Goal: Information Seeking & Learning: Learn about a topic

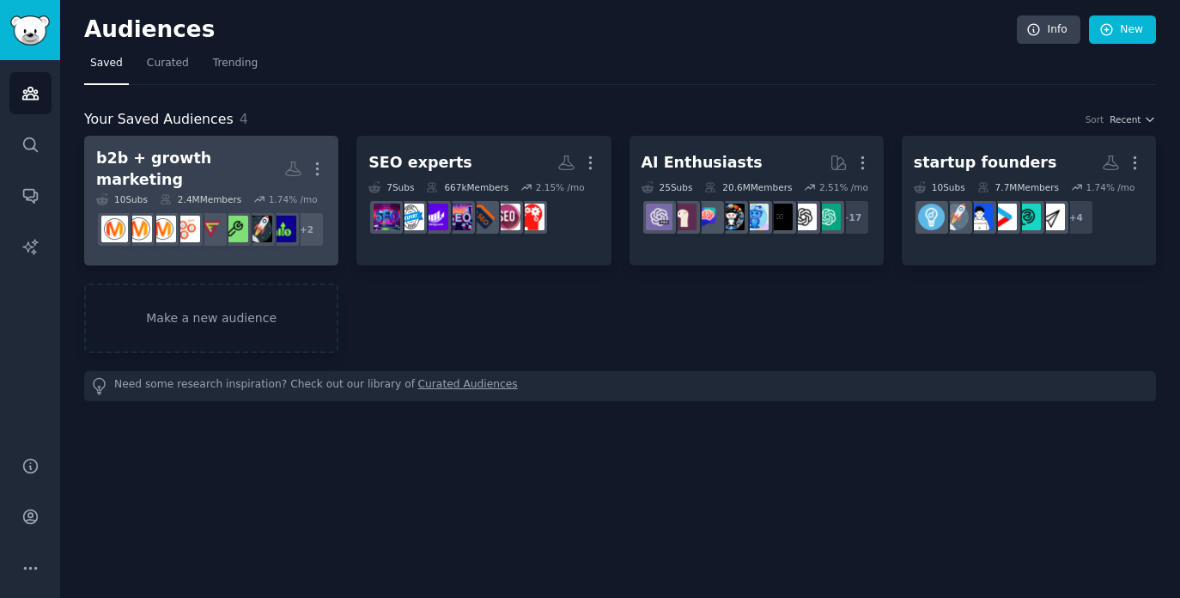
click at [266, 149] on h2 "b2b + growth marketing More" at bounding box center [211, 169] width 230 height 42
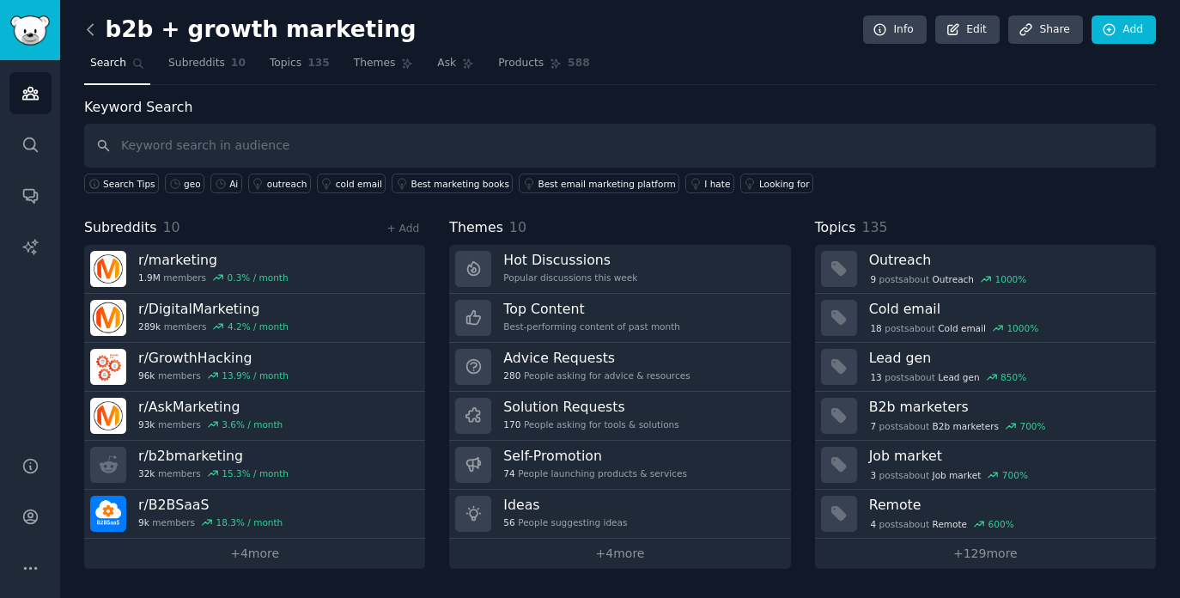
click at [88, 21] on icon at bounding box center [91, 30] width 18 height 18
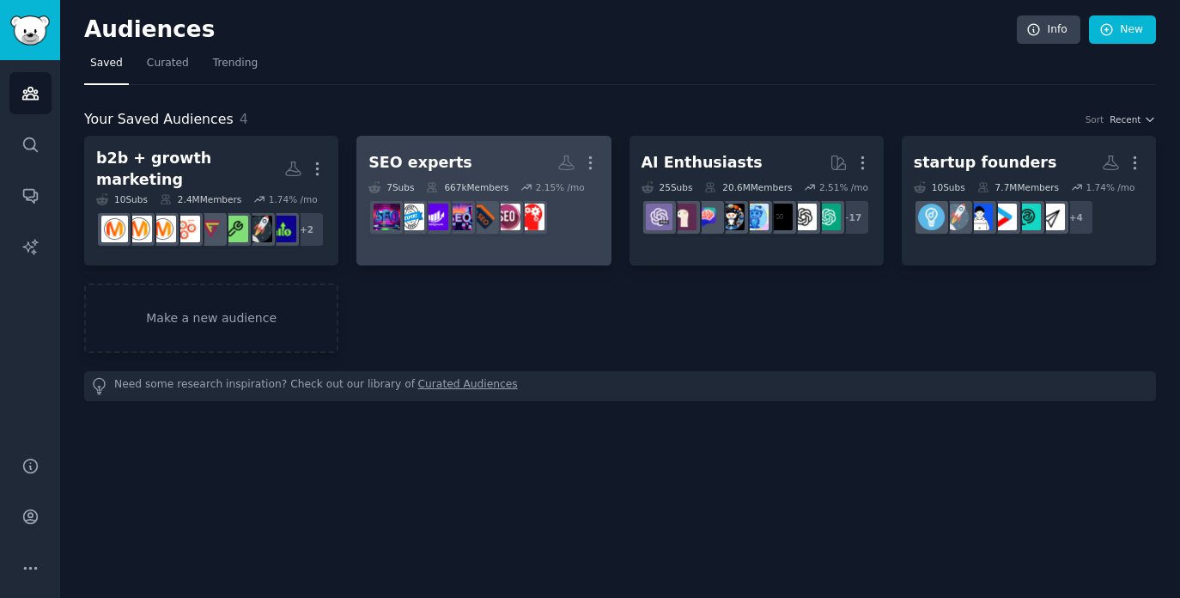
click at [501, 154] on h2 "SEO experts More" at bounding box center [483, 163] width 230 height 30
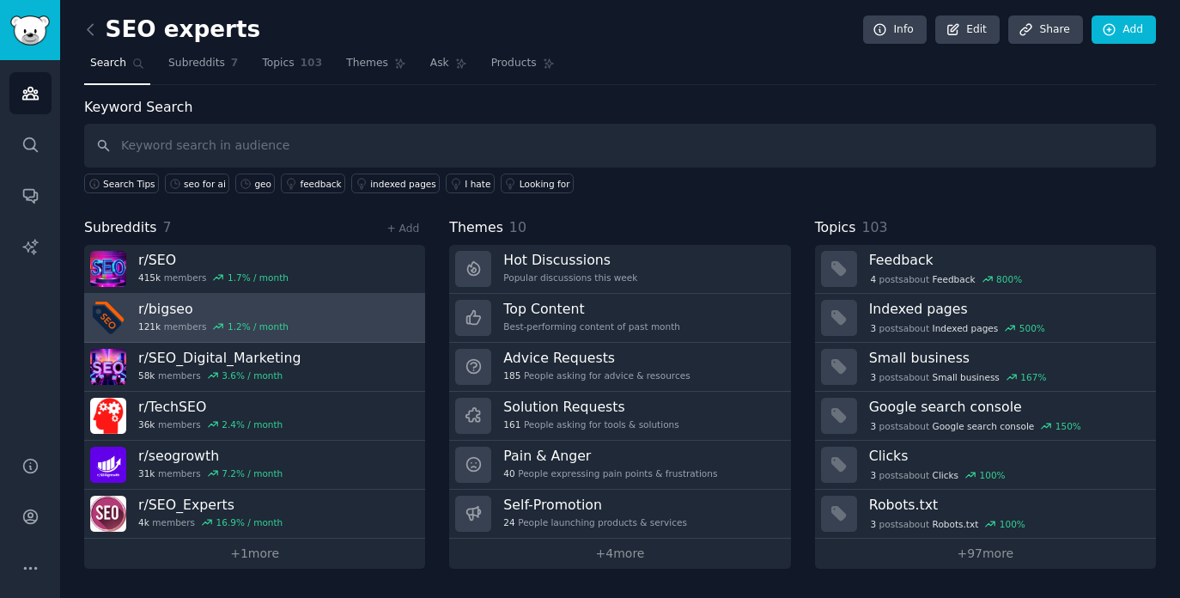
click at [308, 305] on link "r/ bigseo 121k members 1.2 % / month" at bounding box center [254, 318] width 341 height 49
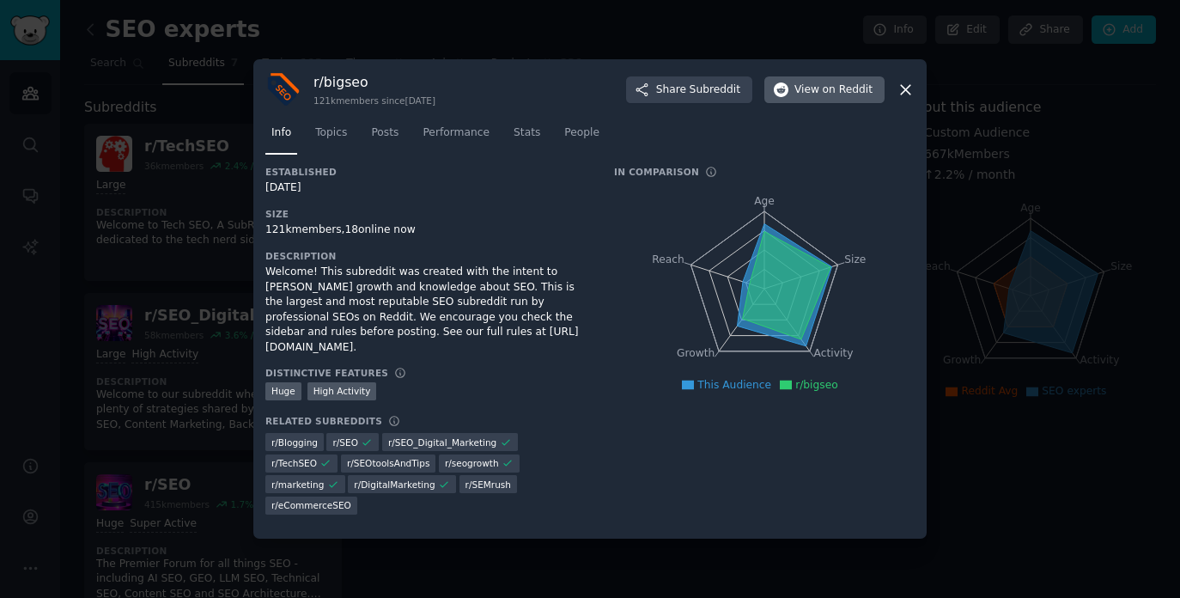
click at [834, 98] on span "on Reddit" at bounding box center [848, 89] width 50 height 15
click at [898, 99] on icon at bounding box center [905, 90] width 18 height 18
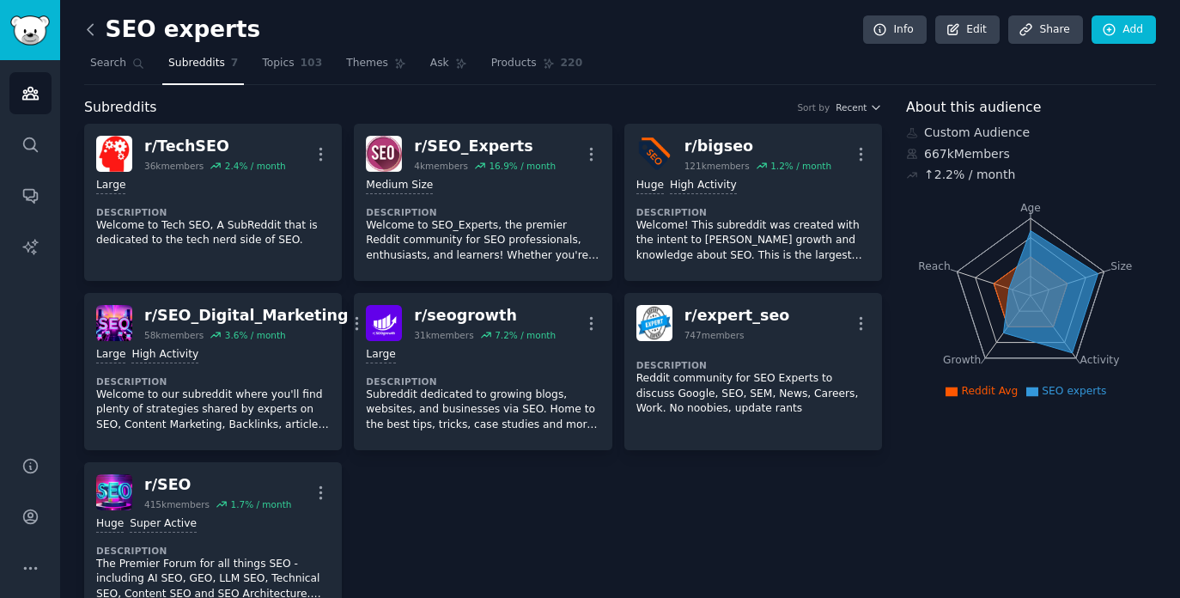
click at [84, 35] on icon at bounding box center [91, 30] width 18 height 18
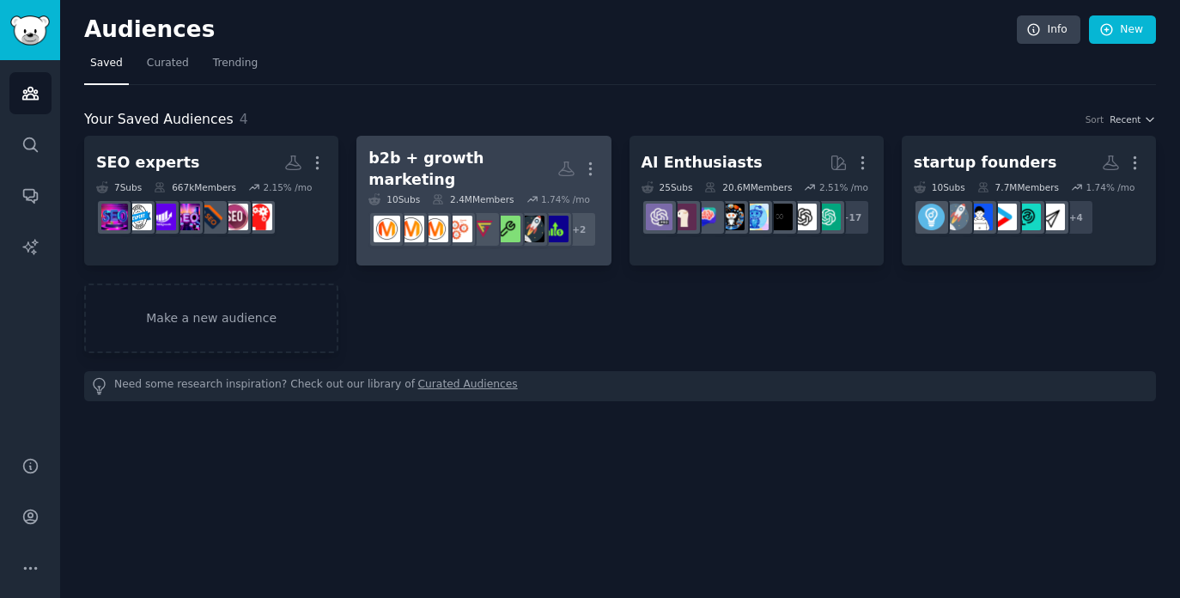
click at [496, 145] on link "b2b + growth marketing More 10 Sub s 2.4M Members 1.74 % /mo r/AskMarketing + 2" at bounding box center [483, 201] width 254 height 130
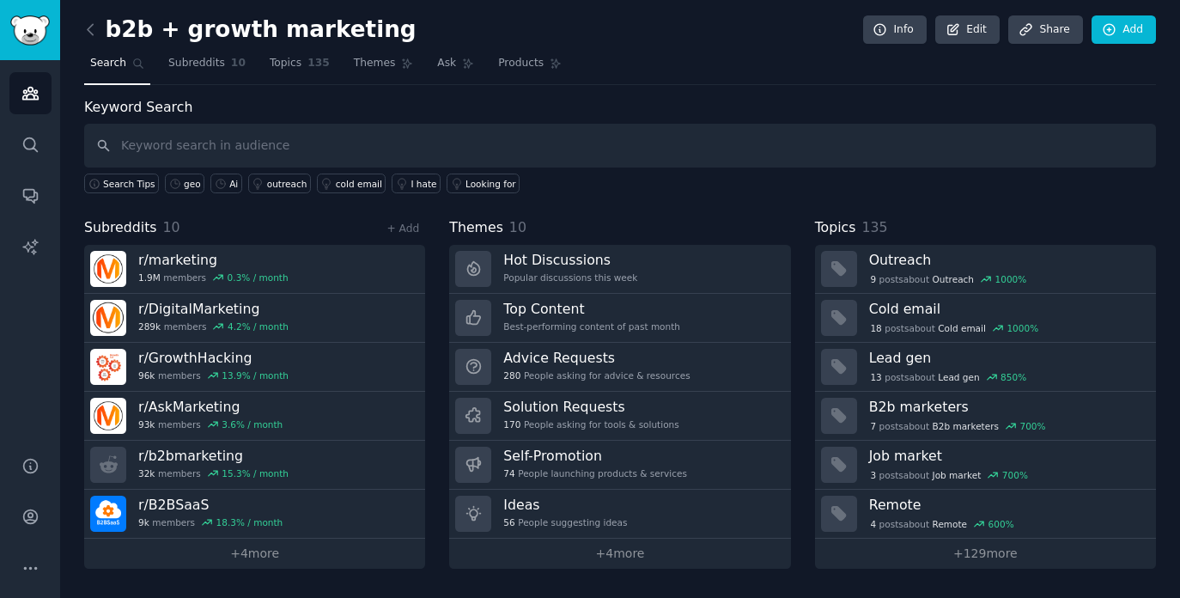
click at [88, 17] on link at bounding box center [94, 29] width 21 height 27
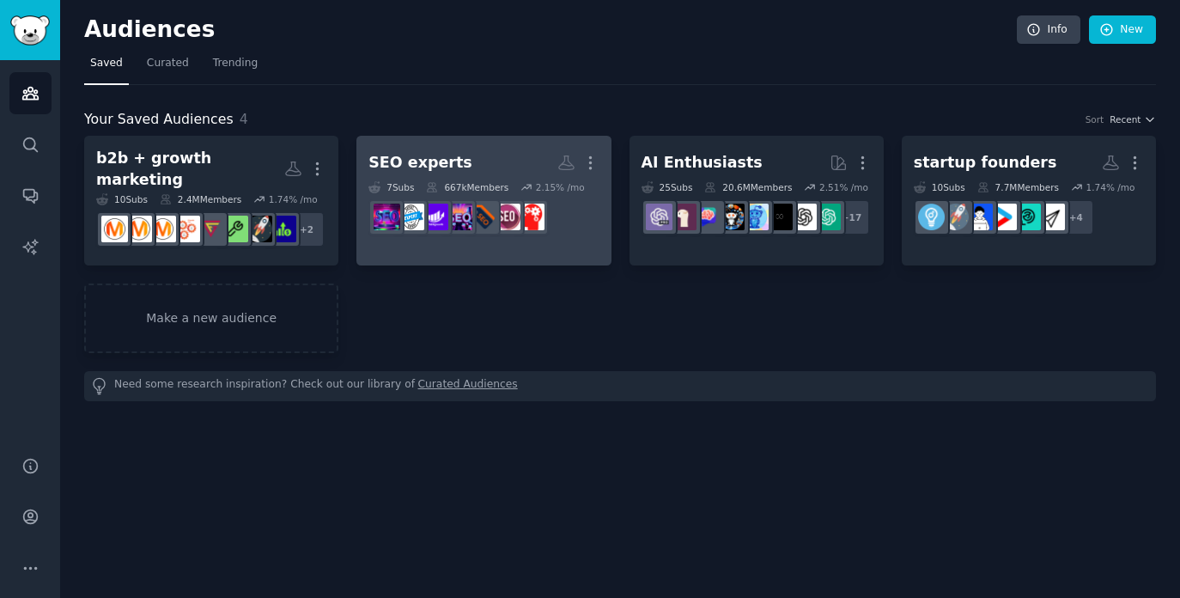
click at [489, 146] on link "SEO experts More 7 Sub s 667k Members 2.15 % /mo" at bounding box center [483, 201] width 254 height 130
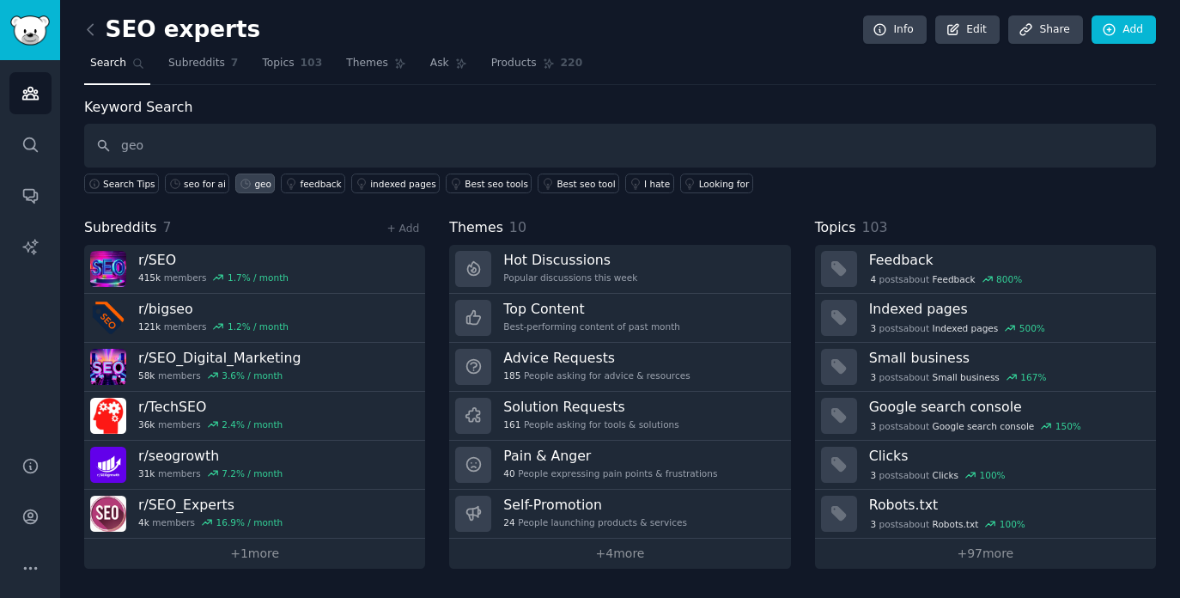
type input "geo"
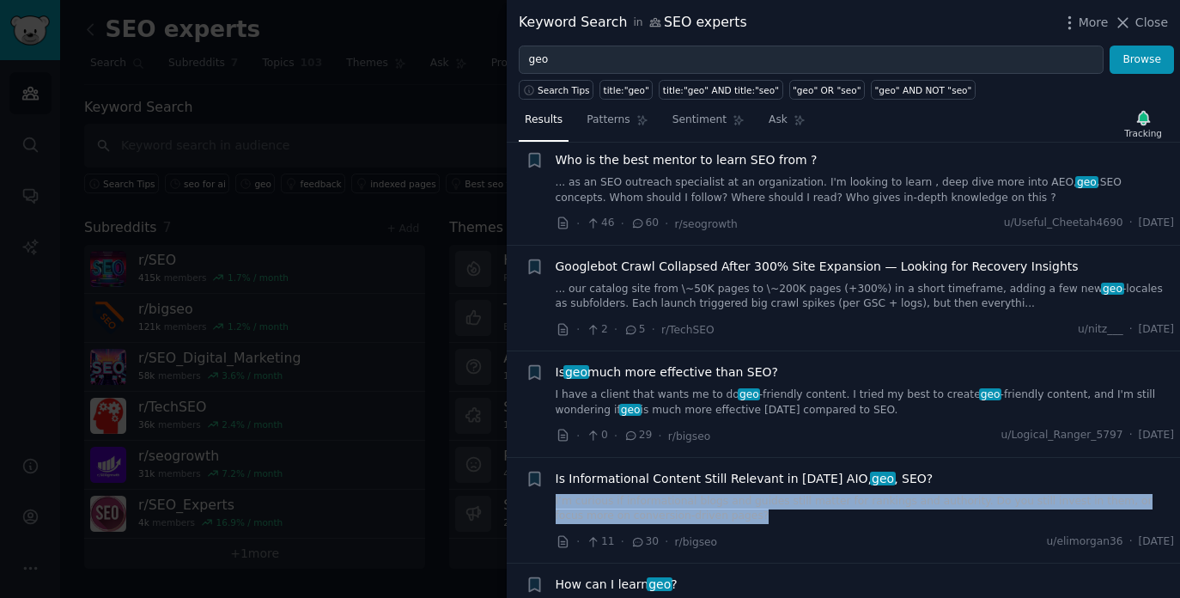
scroll to position [430, 0]
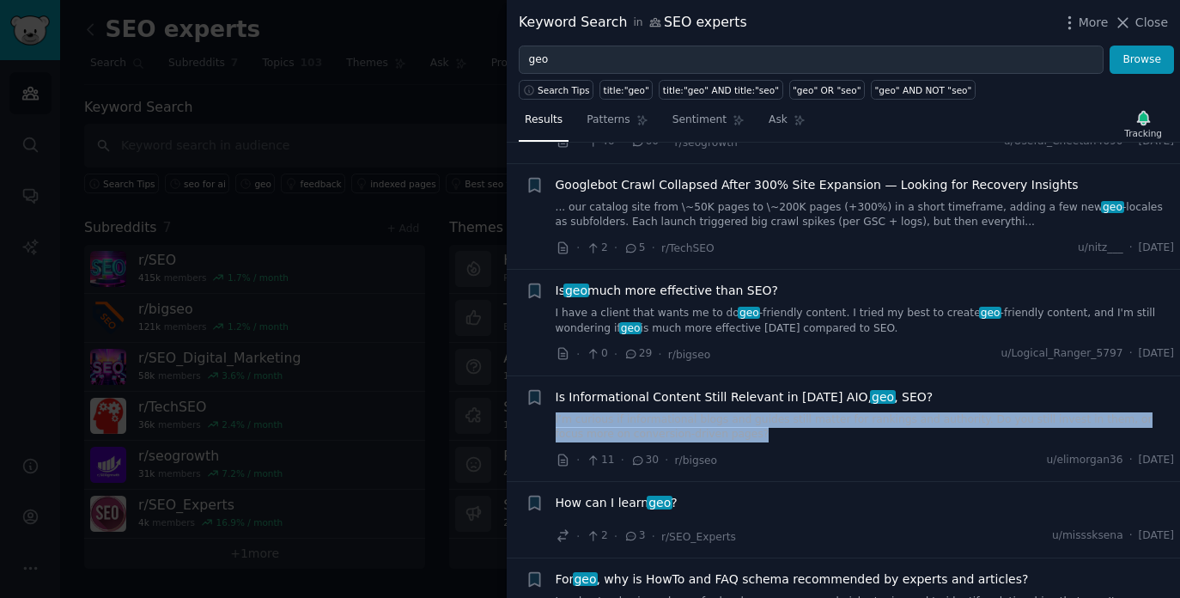
click at [798, 412] on link "I’m curious if informational blogs and guides still matter for rankings and aut…" at bounding box center [865, 427] width 619 height 30
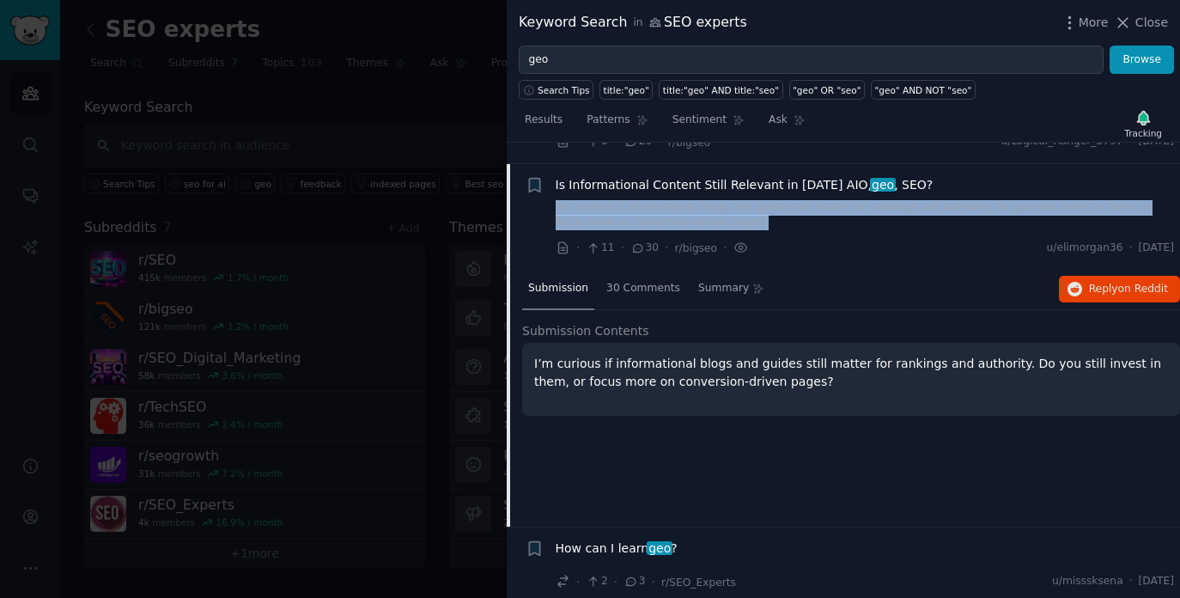
scroll to position [643, 0]
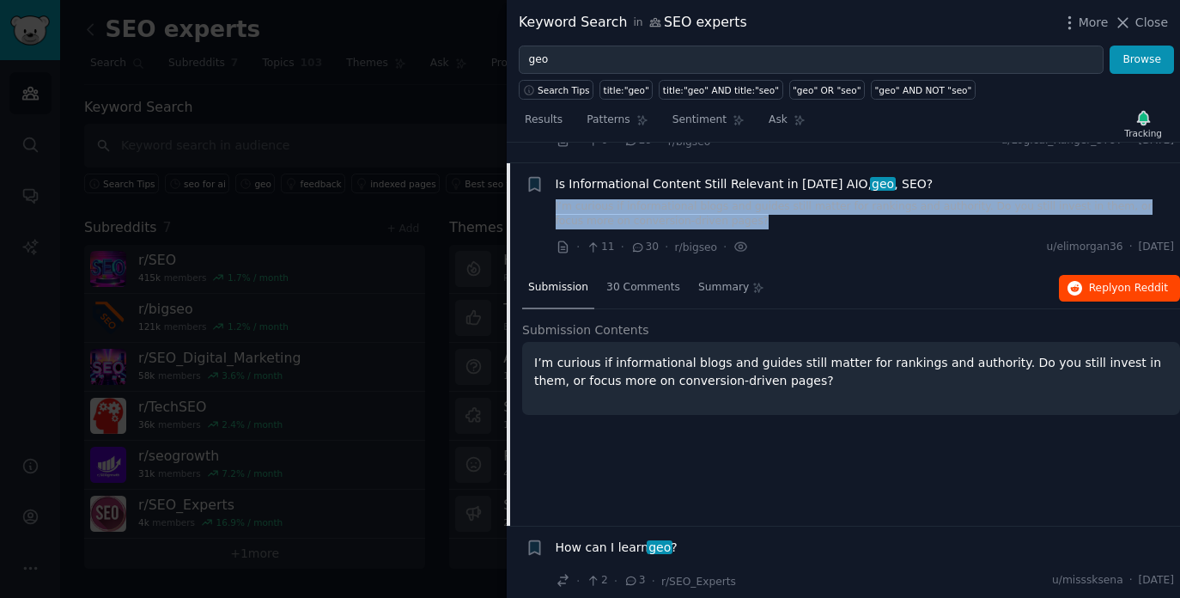
click at [1091, 281] on span "Reply on Reddit" at bounding box center [1128, 288] width 79 height 15
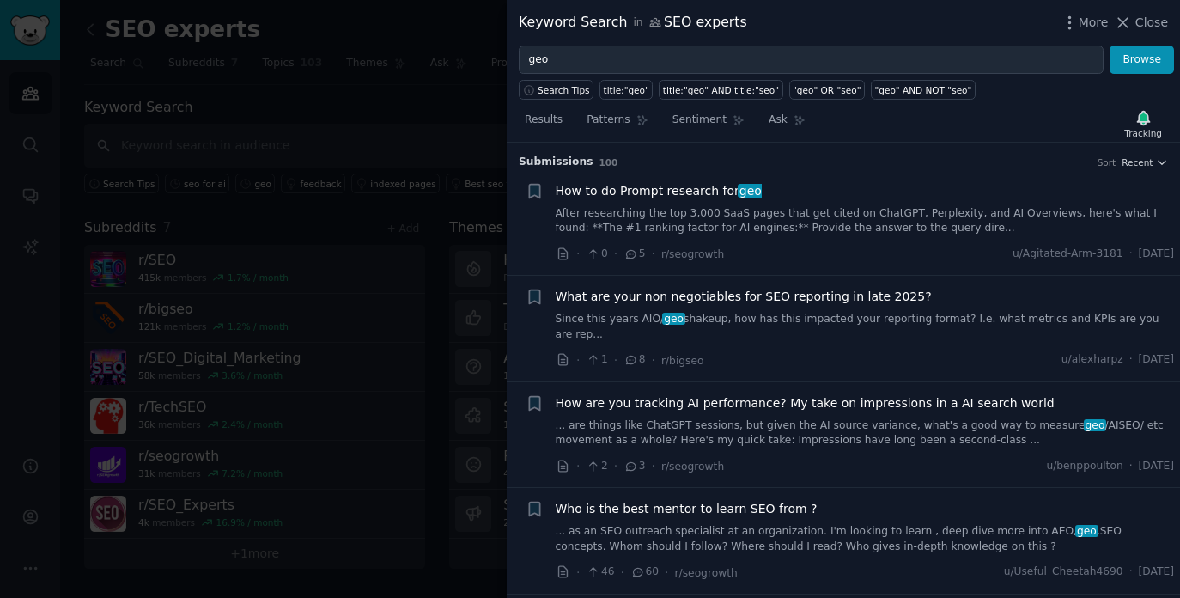
scroll to position [0, 0]
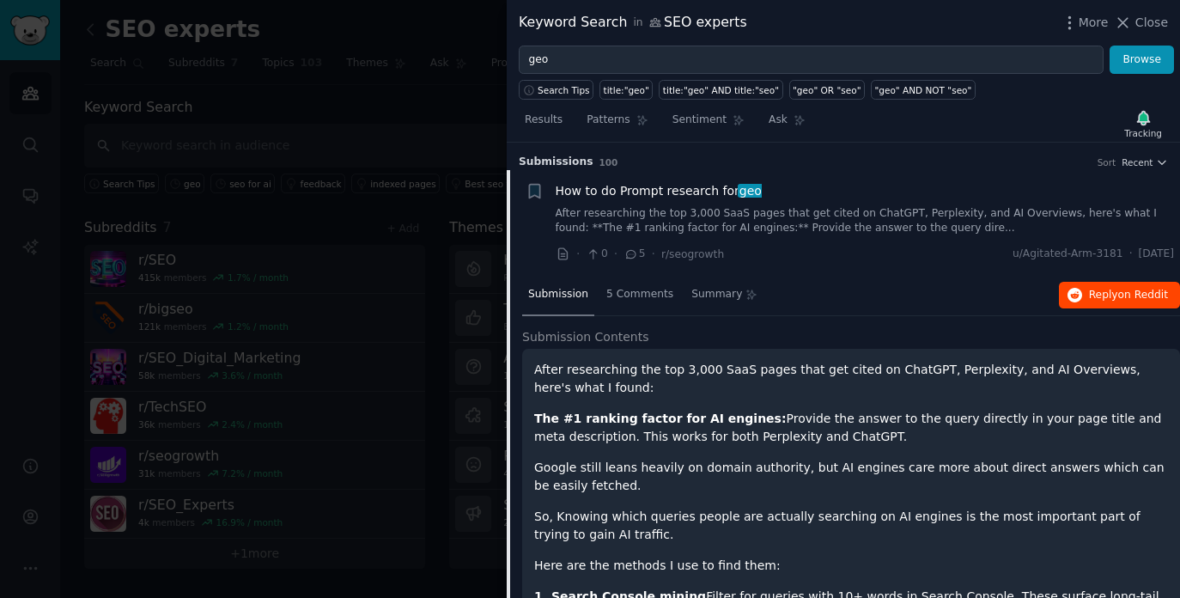
click at [1104, 299] on span "Reply on Reddit" at bounding box center [1128, 295] width 79 height 15
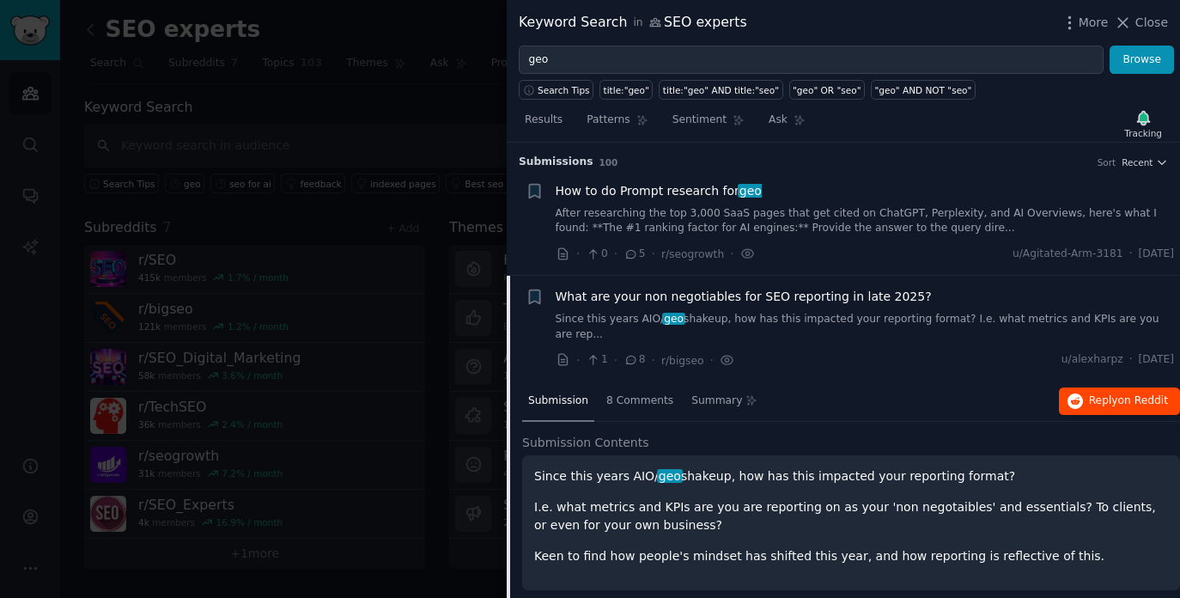
click at [1118, 394] on span "on Reddit" at bounding box center [1143, 400] width 50 height 12
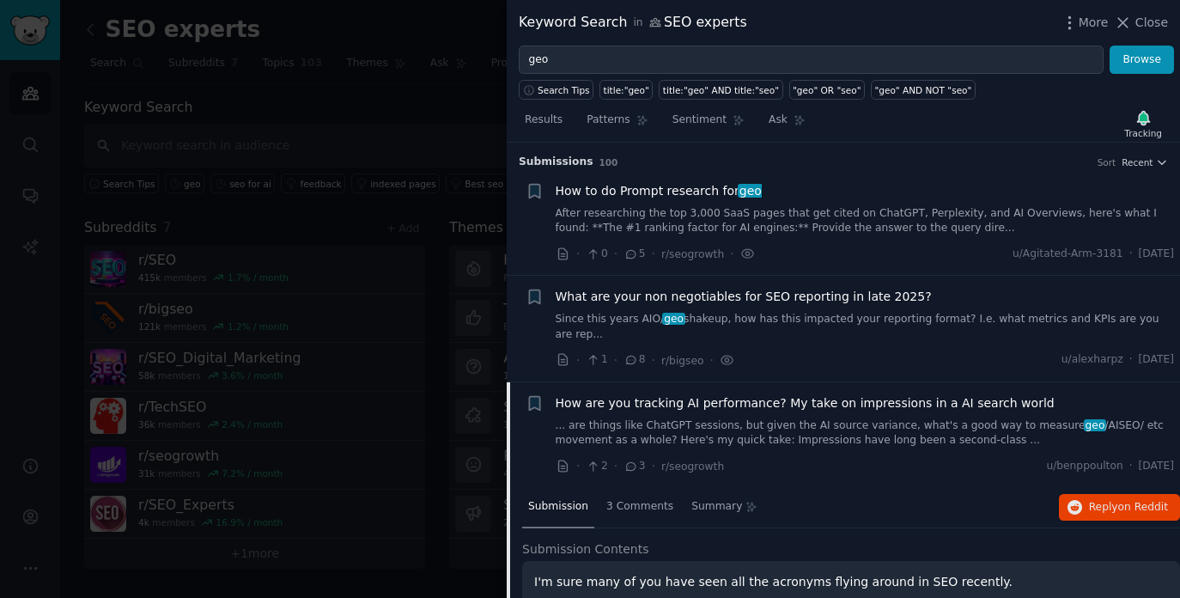
scroll to position [45, 0]
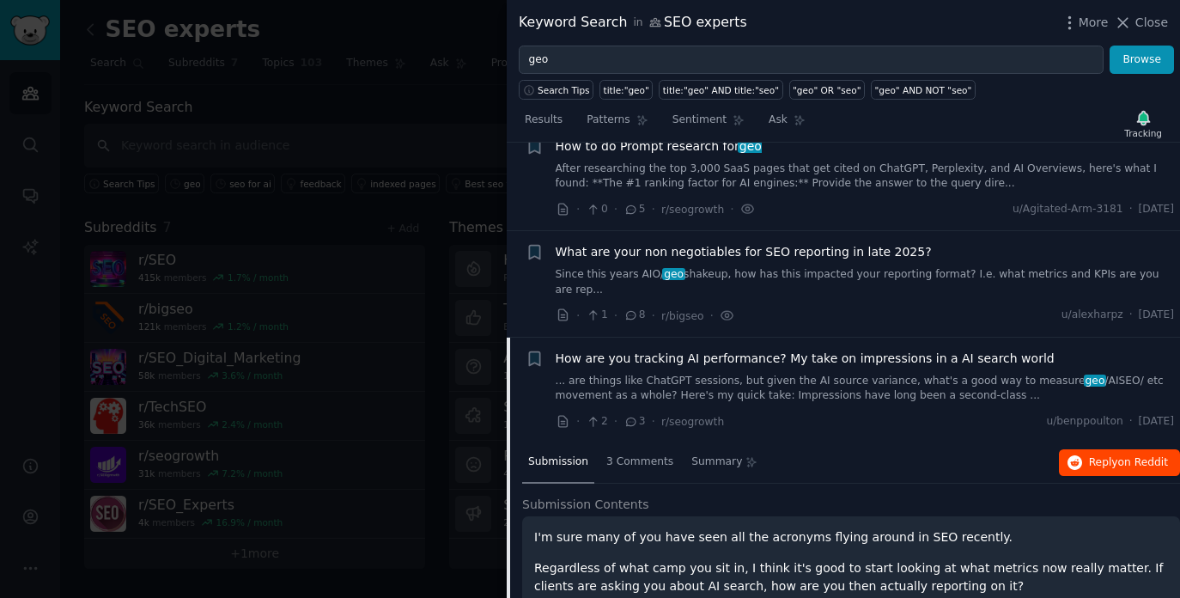
click at [1106, 455] on span "Reply on Reddit" at bounding box center [1128, 462] width 79 height 15
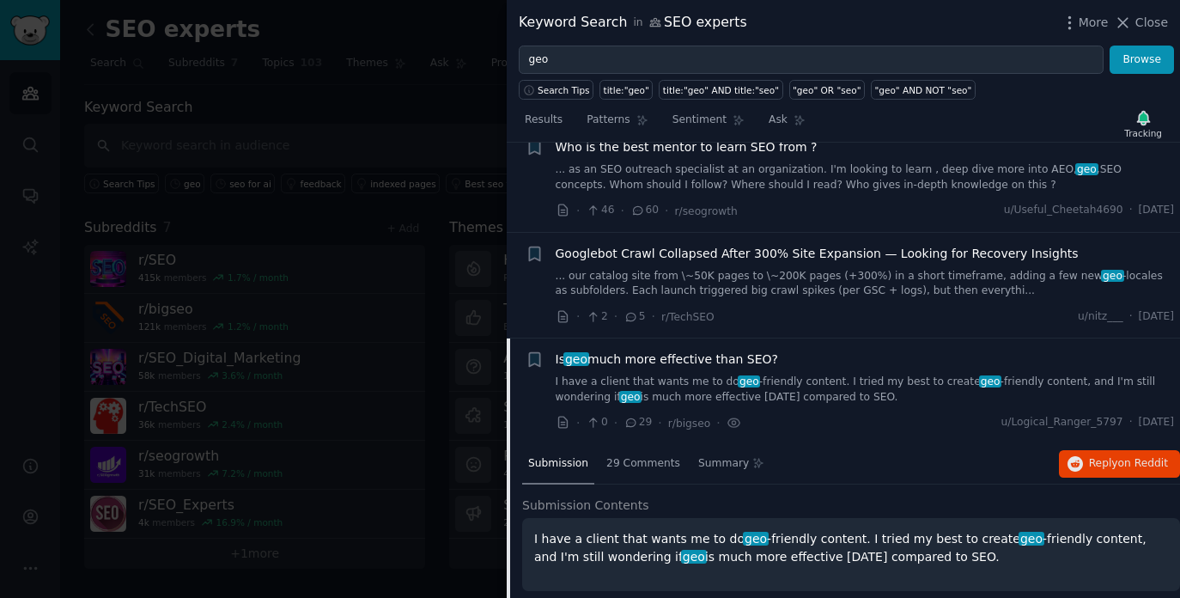
scroll to position [444, 0]
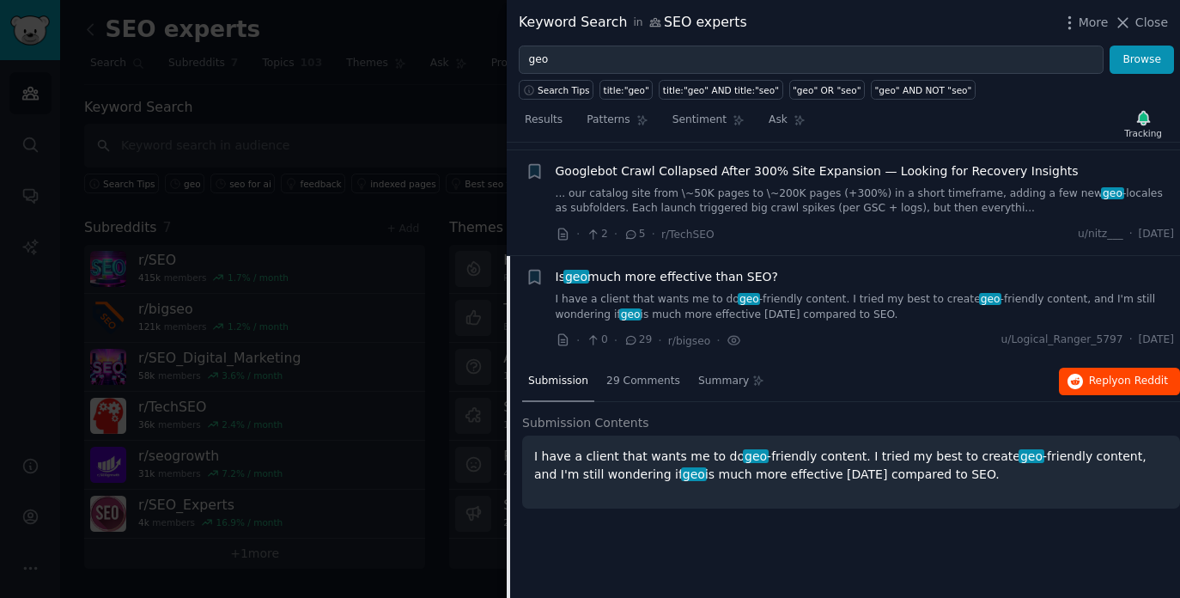
click at [1100, 374] on span "Reply on Reddit" at bounding box center [1128, 381] width 79 height 15
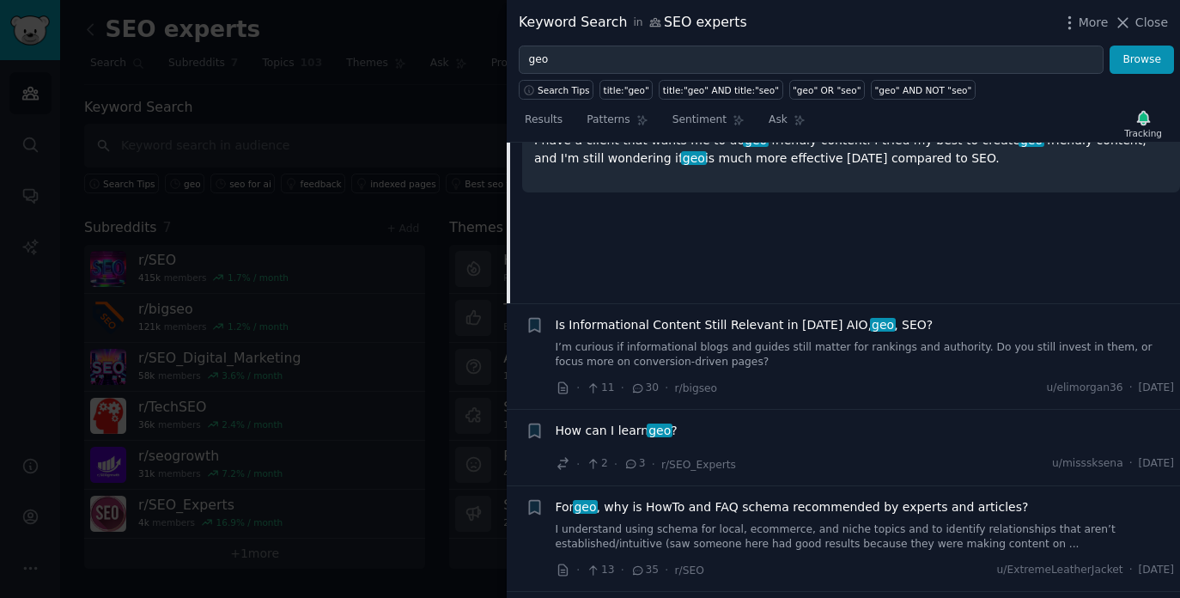
scroll to position [763, 0]
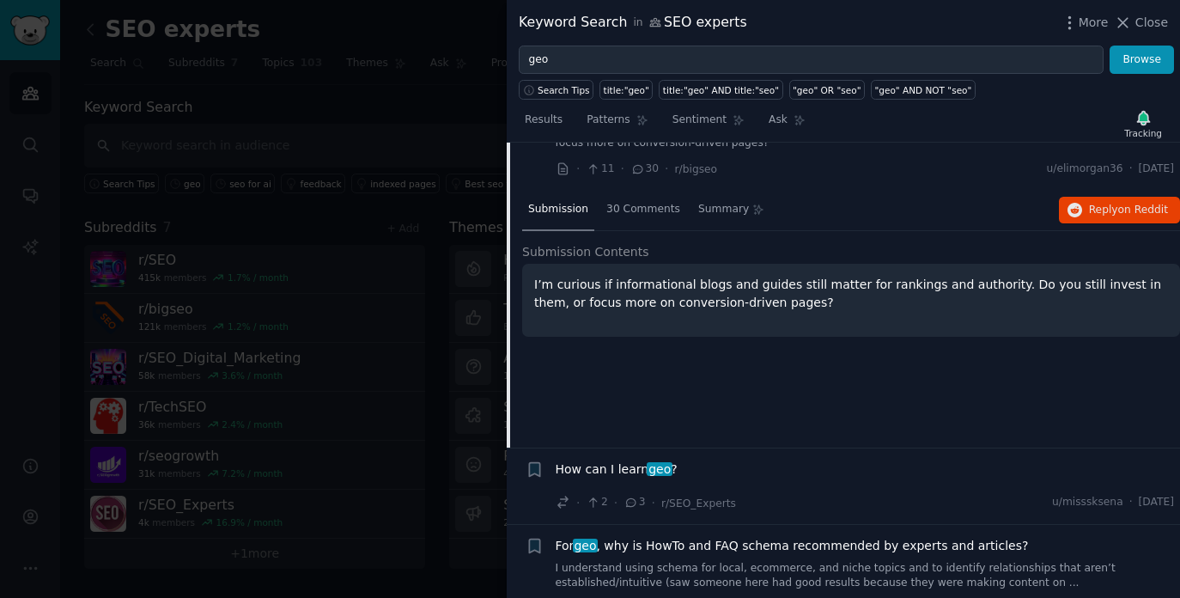
scroll to position [799, 0]
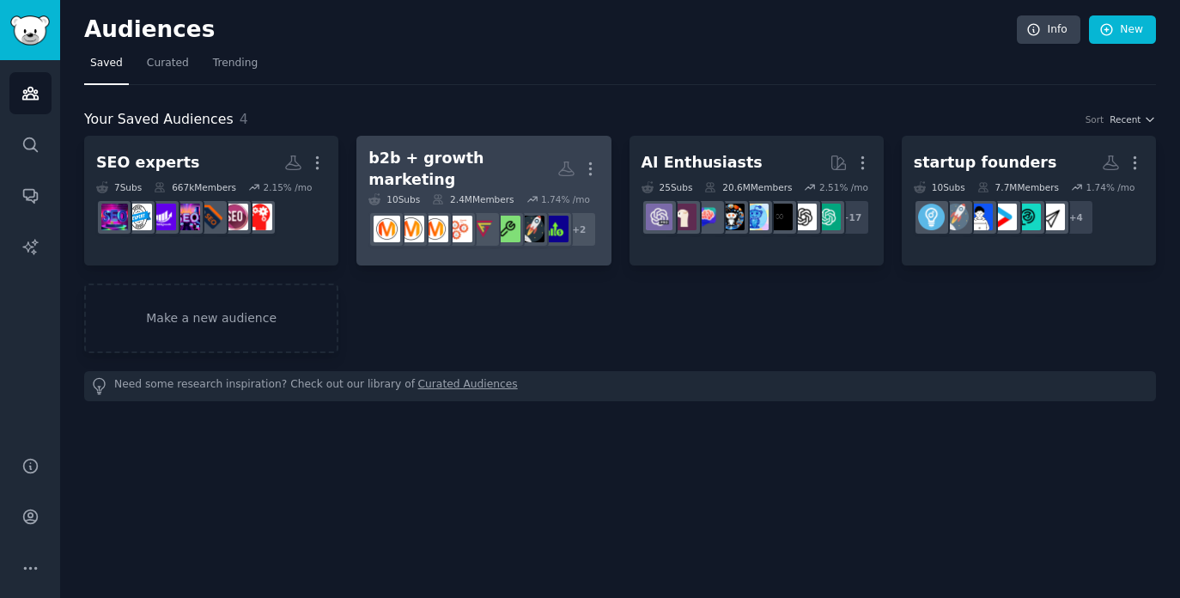
click at [519, 150] on h2 "b2b + growth marketing More" at bounding box center [483, 169] width 230 height 42
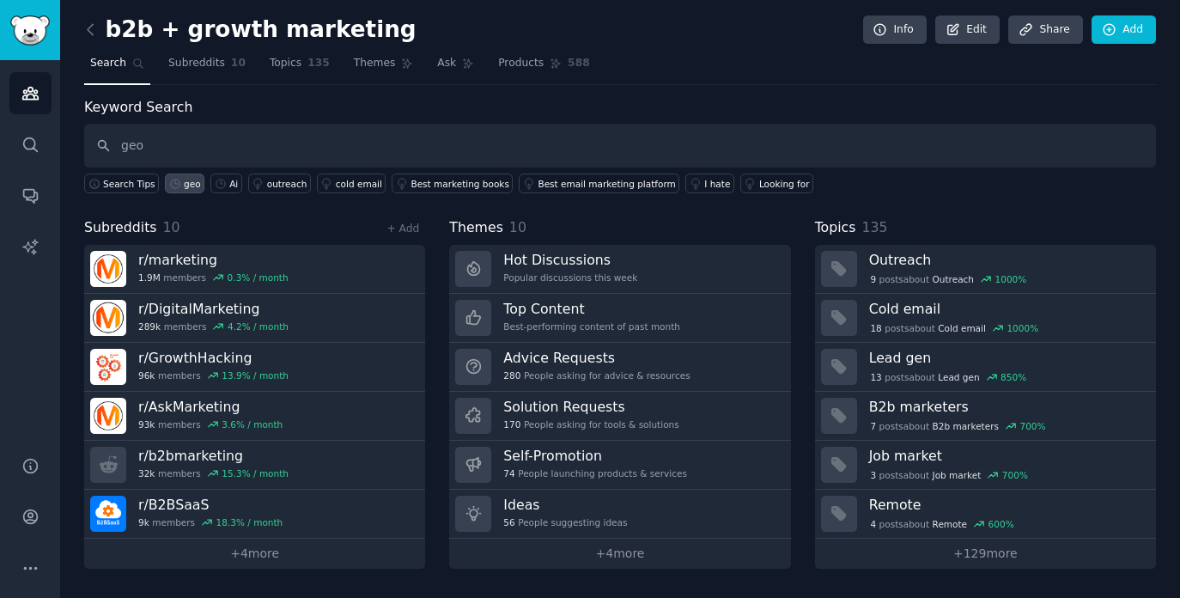
type input "geo"
click at [189, 180] on div "geo" at bounding box center [192, 184] width 17 height 12
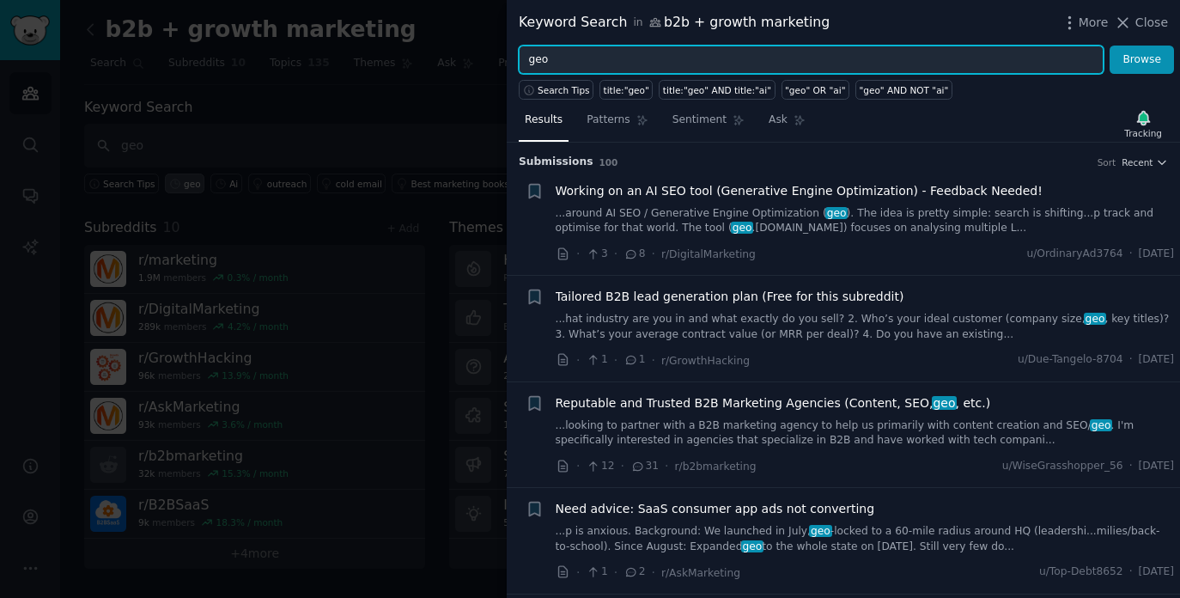
click at [536, 65] on input "geo" at bounding box center [811, 60] width 585 height 29
type input "aeo"
click at [1142, 59] on button "Browse" at bounding box center [1141, 60] width 64 height 29
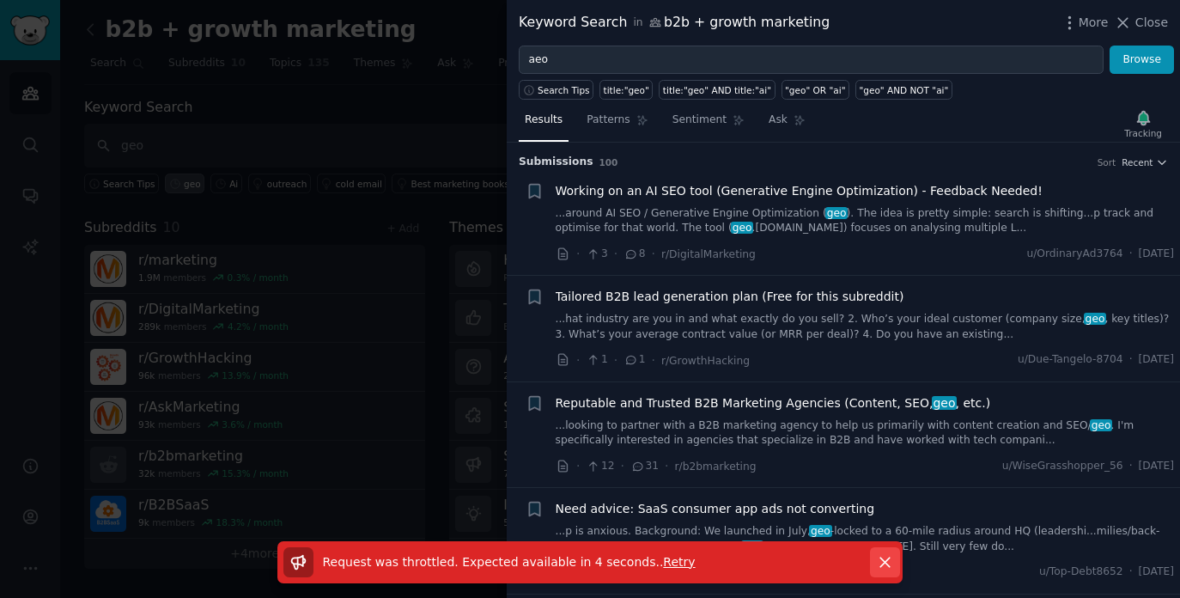
click at [881, 564] on icon "button" at bounding box center [884, 561] width 9 height 9
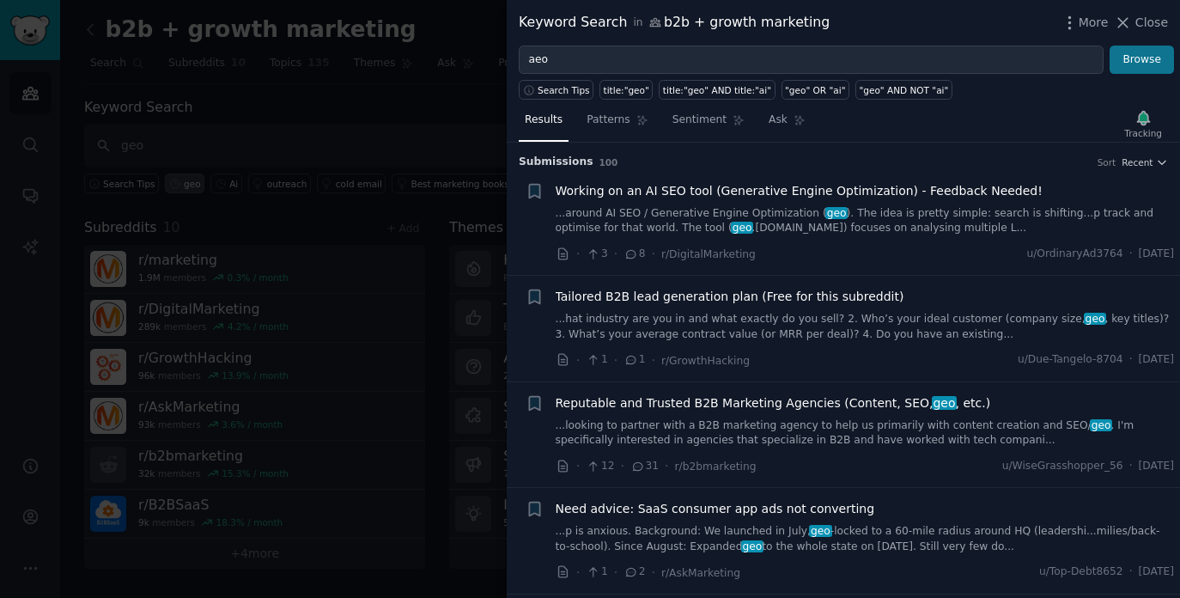
click at [1150, 59] on button "Browse" at bounding box center [1141, 60] width 64 height 29
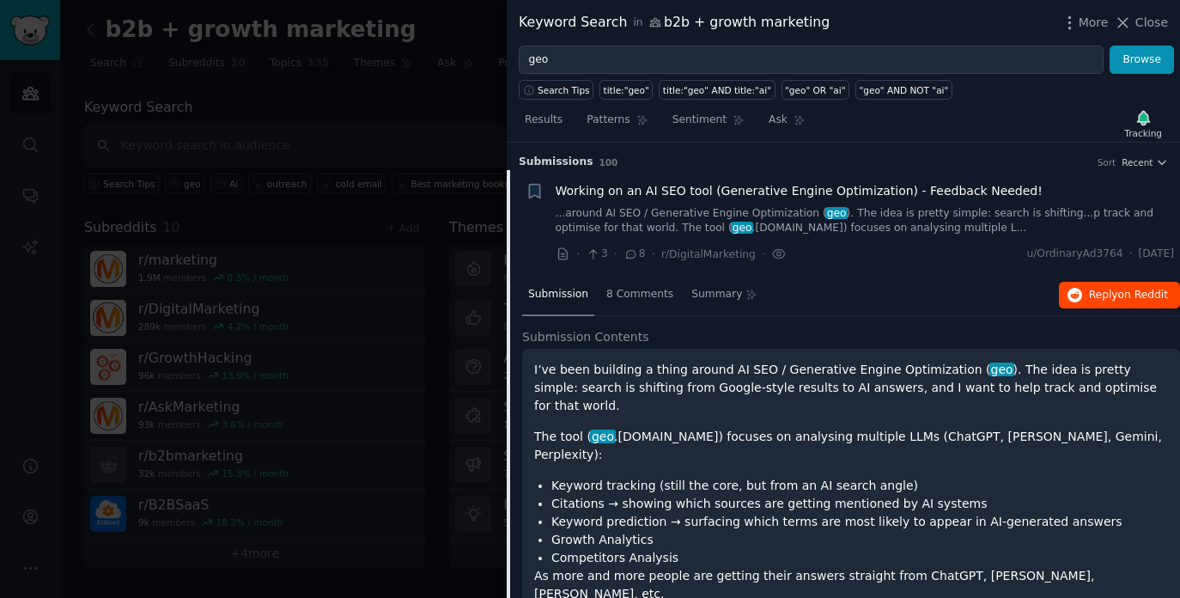
click at [1128, 289] on span "on Reddit" at bounding box center [1143, 295] width 50 height 12
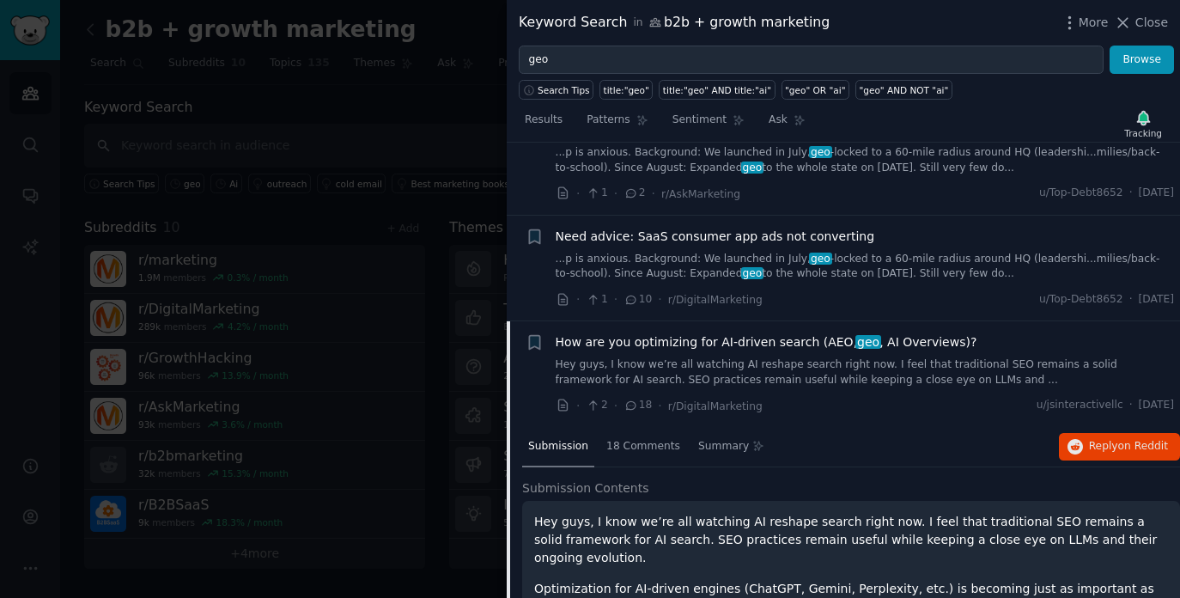
scroll to position [382, 0]
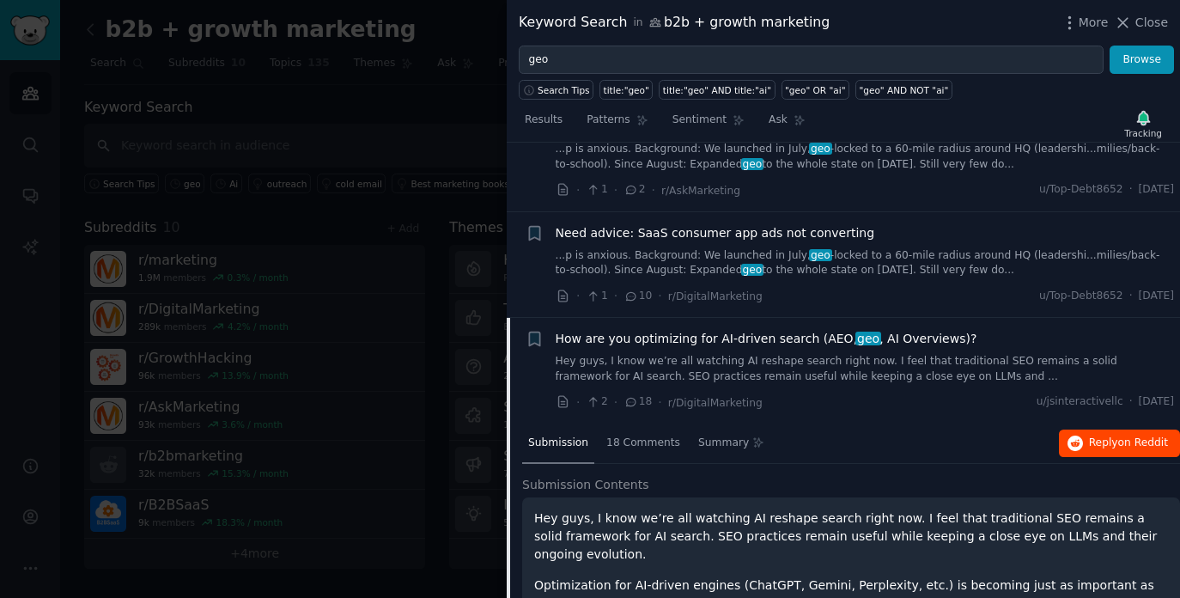
click at [1123, 439] on span "on Reddit" at bounding box center [1143, 442] width 50 height 12
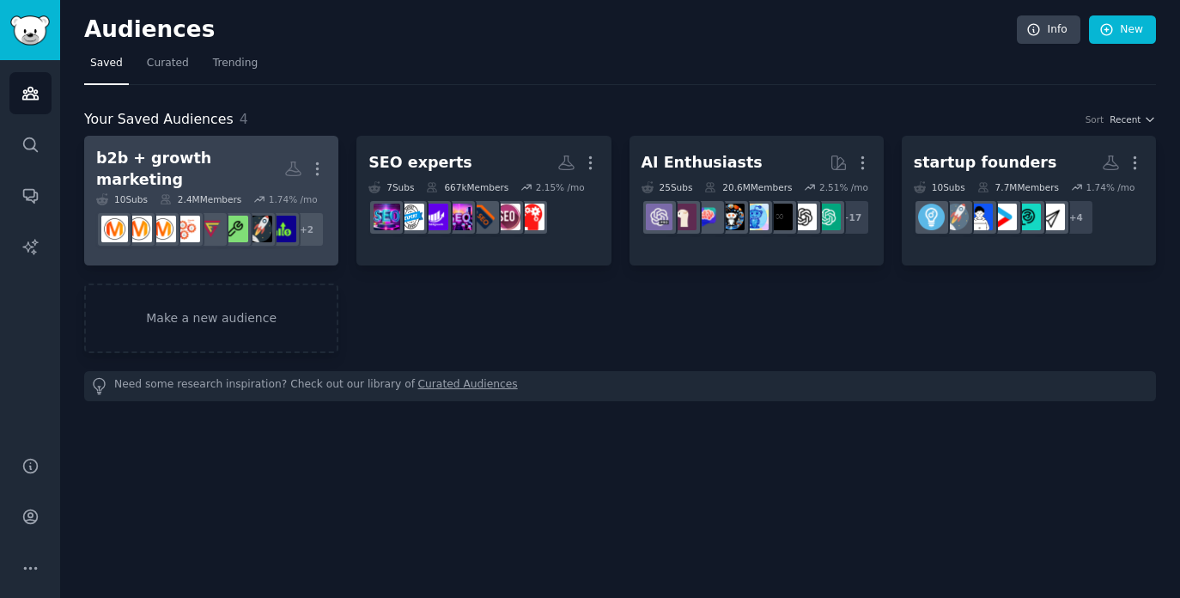
click at [253, 155] on div "b2b + growth marketing" at bounding box center [190, 169] width 188 height 42
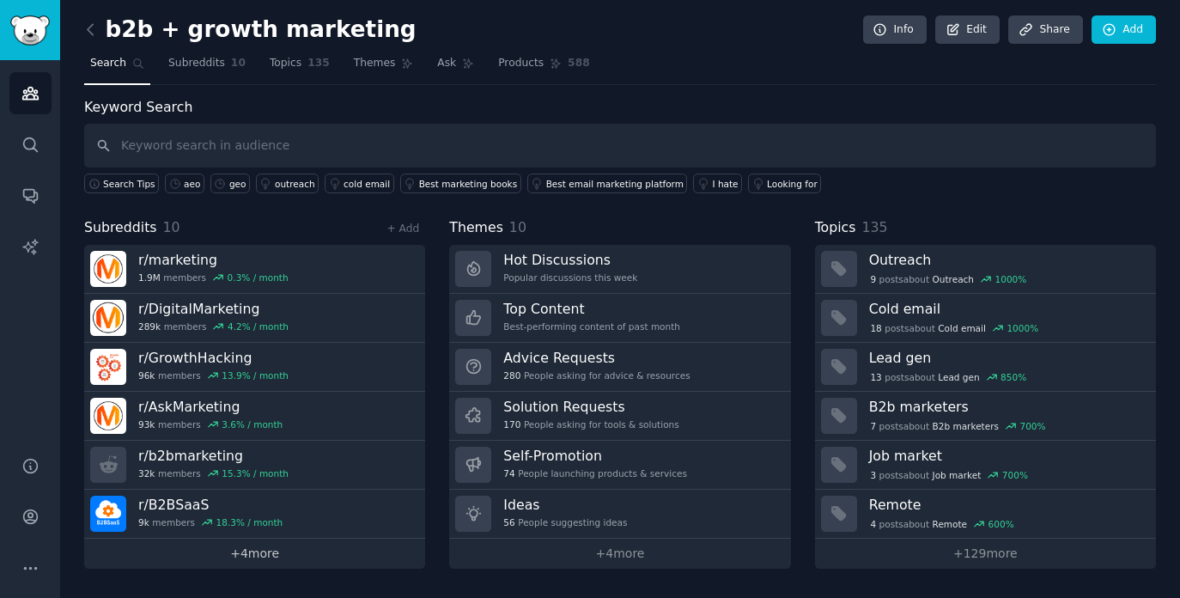
click at [230, 553] on link "+ 4 more" at bounding box center [254, 553] width 341 height 30
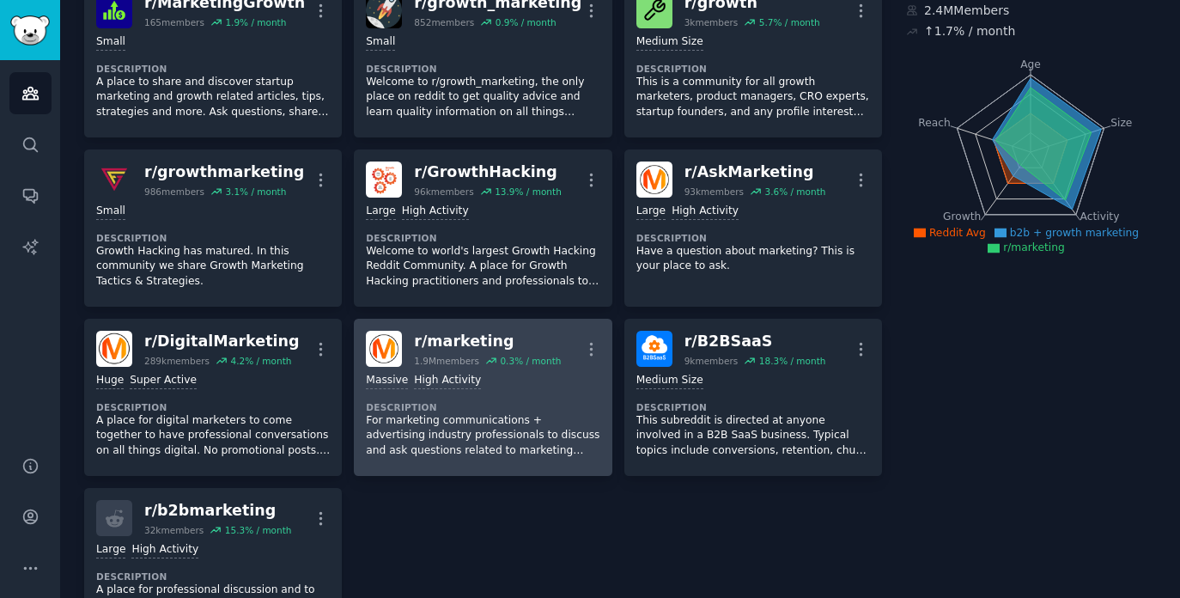
scroll to position [142, 0]
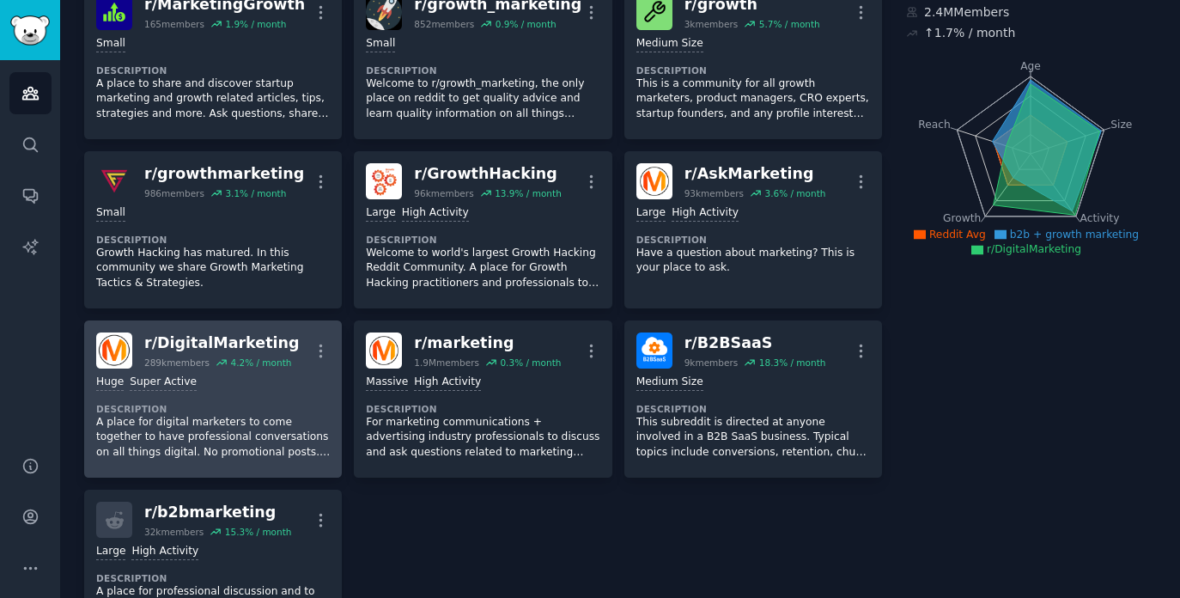
click at [220, 389] on div "Huge Super Active Description A place for digital marketers to come together to…" at bounding box center [213, 416] width 234 height 97
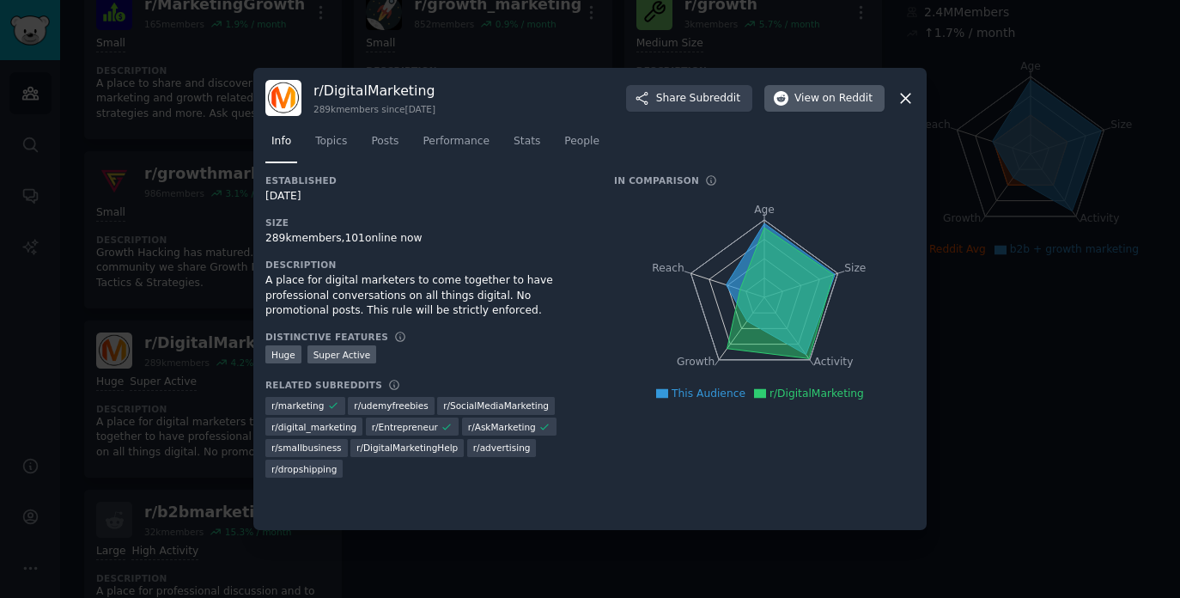
click at [813, 98] on span "View on Reddit" at bounding box center [833, 98] width 78 height 15
click at [903, 97] on icon at bounding box center [905, 98] width 9 height 9
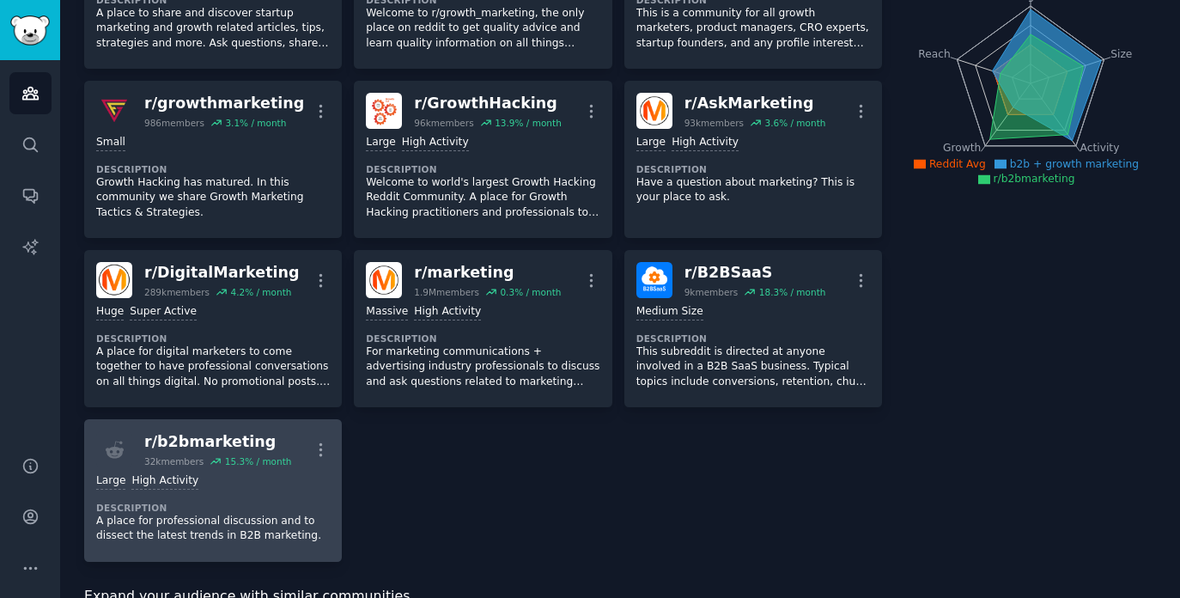
scroll to position [214, 0]
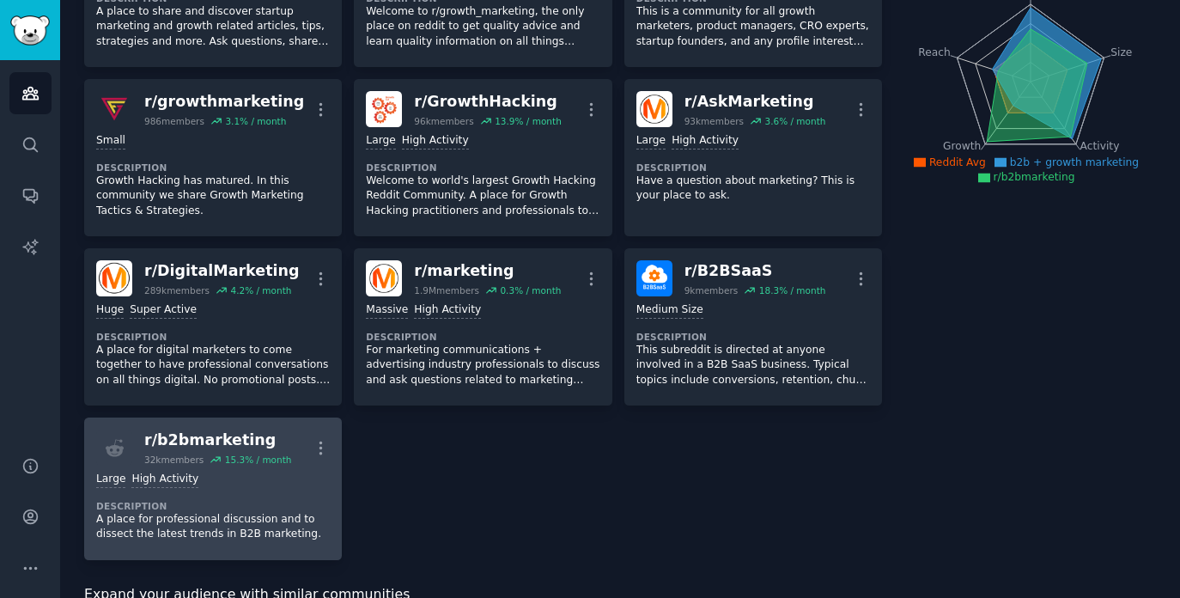
click at [209, 484] on div "Large High Activity Description A place for professional discussion and to diss…" at bounding box center [213, 506] width 234 height 82
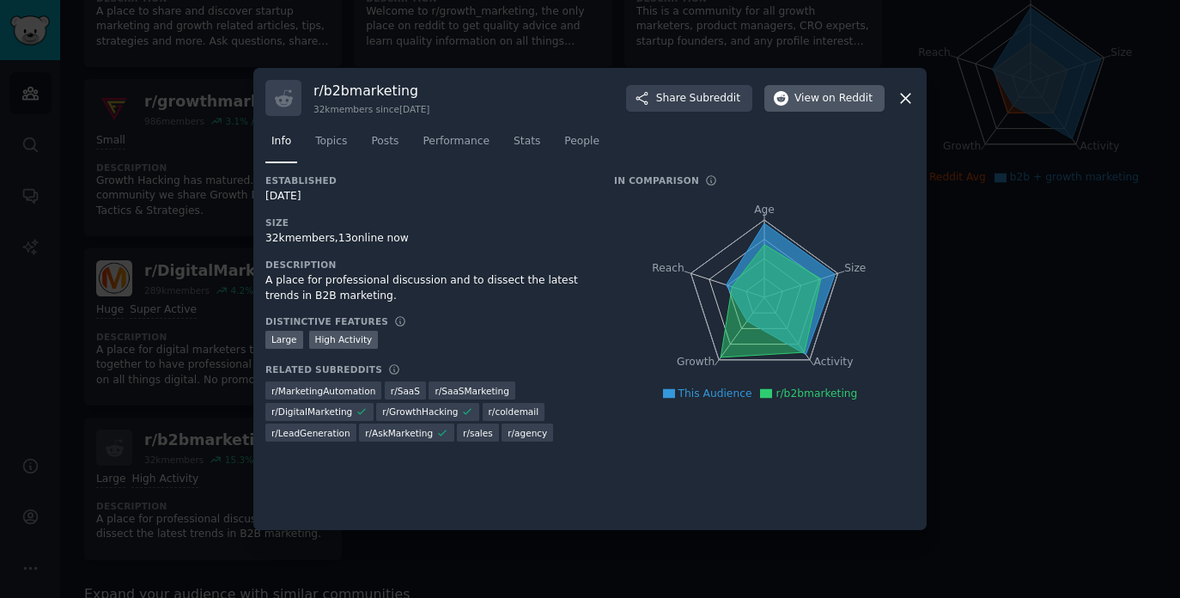
click at [805, 109] on button "View on Reddit" at bounding box center [824, 98] width 120 height 27
